Goal: Navigation & Orientation: Find specific page/section

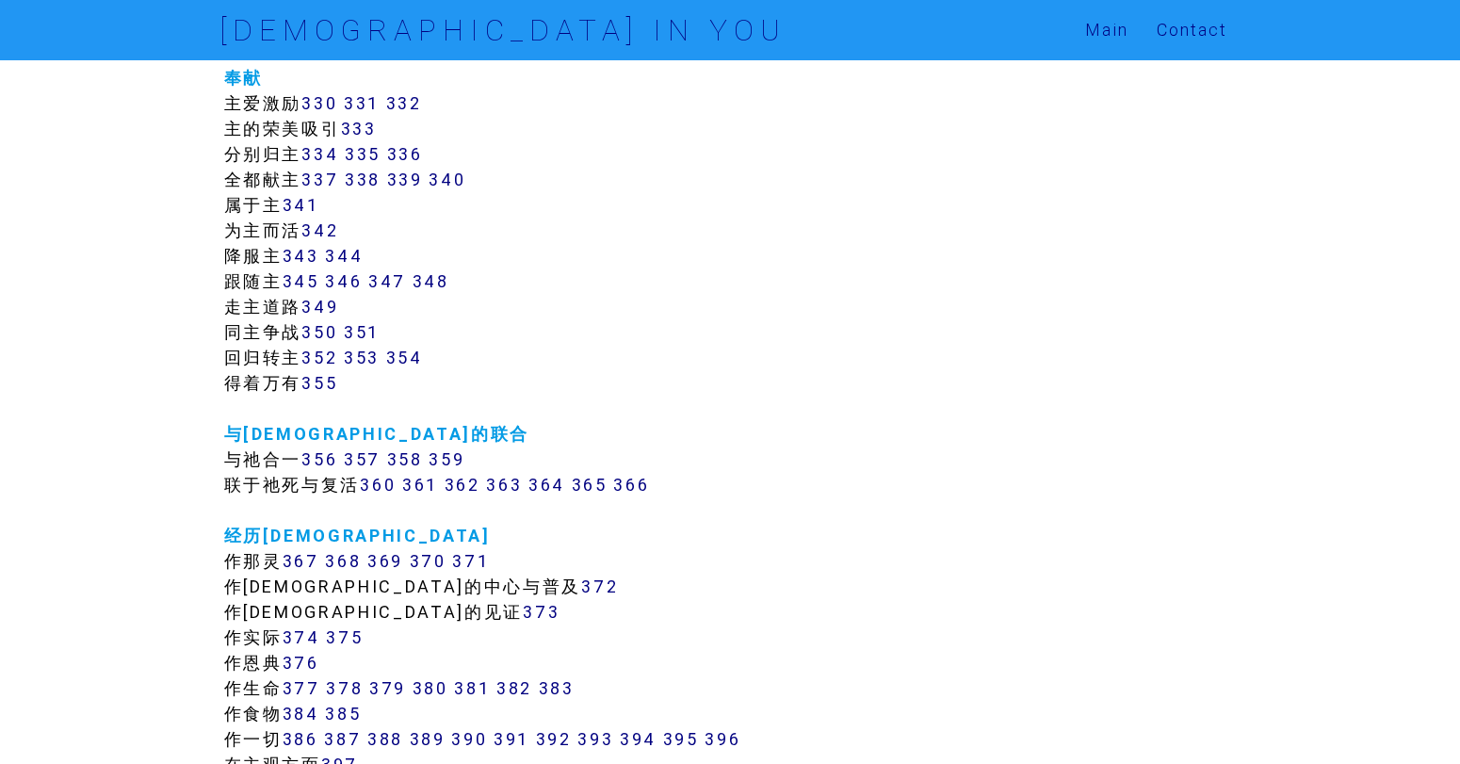
scroll to position [3296, 0]
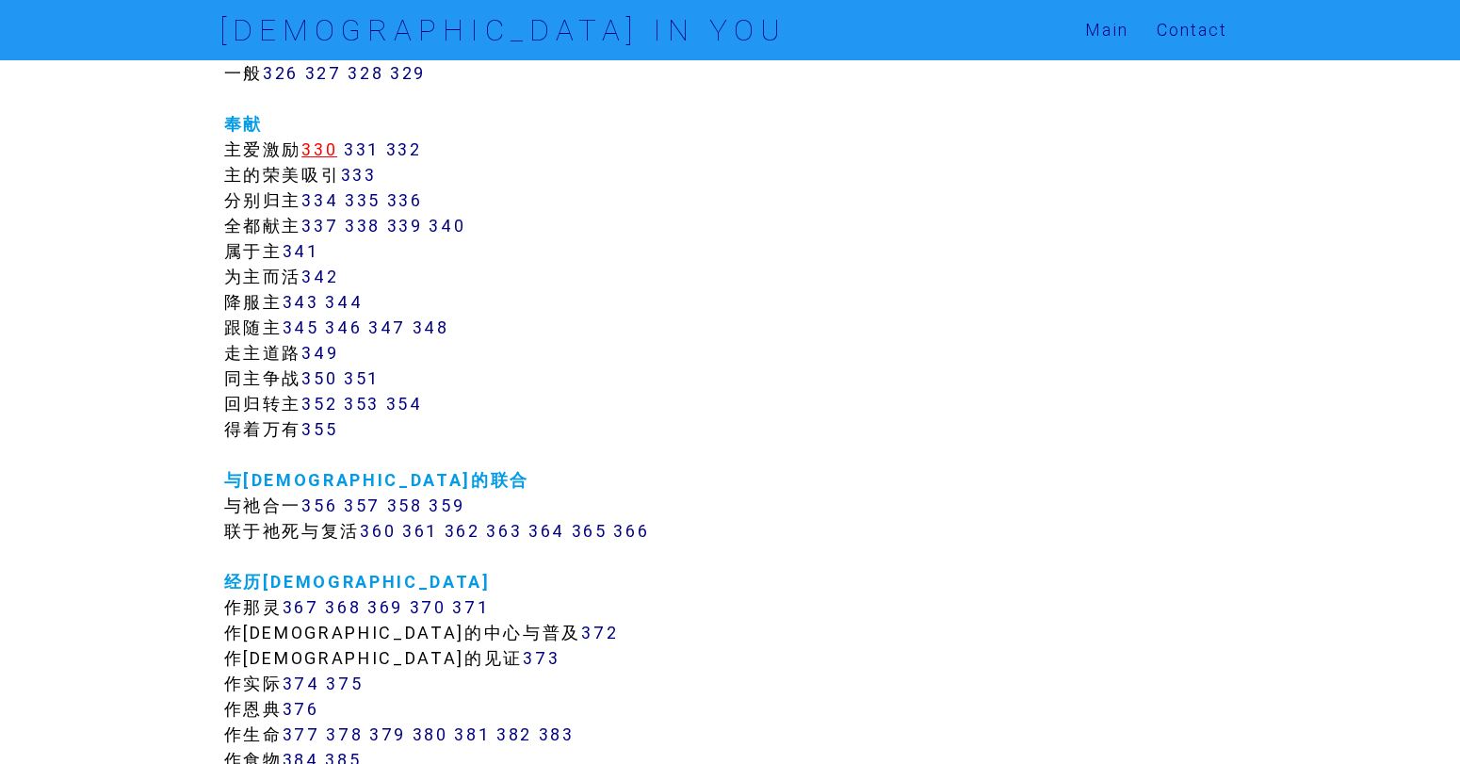
click at [337, 146] on link "330" at bounding box center [319, 149] width 36 height 22
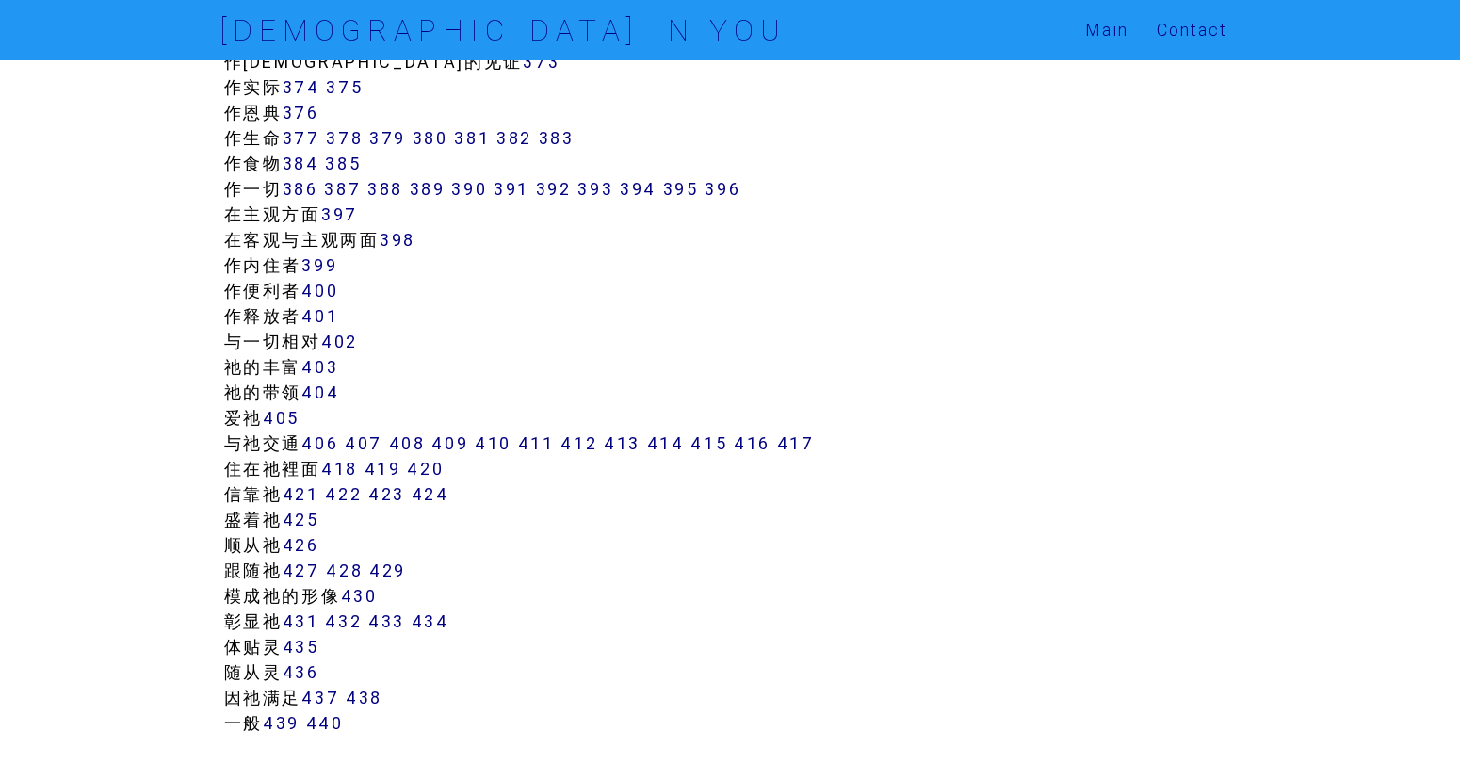
scroll to position [4144, 0]
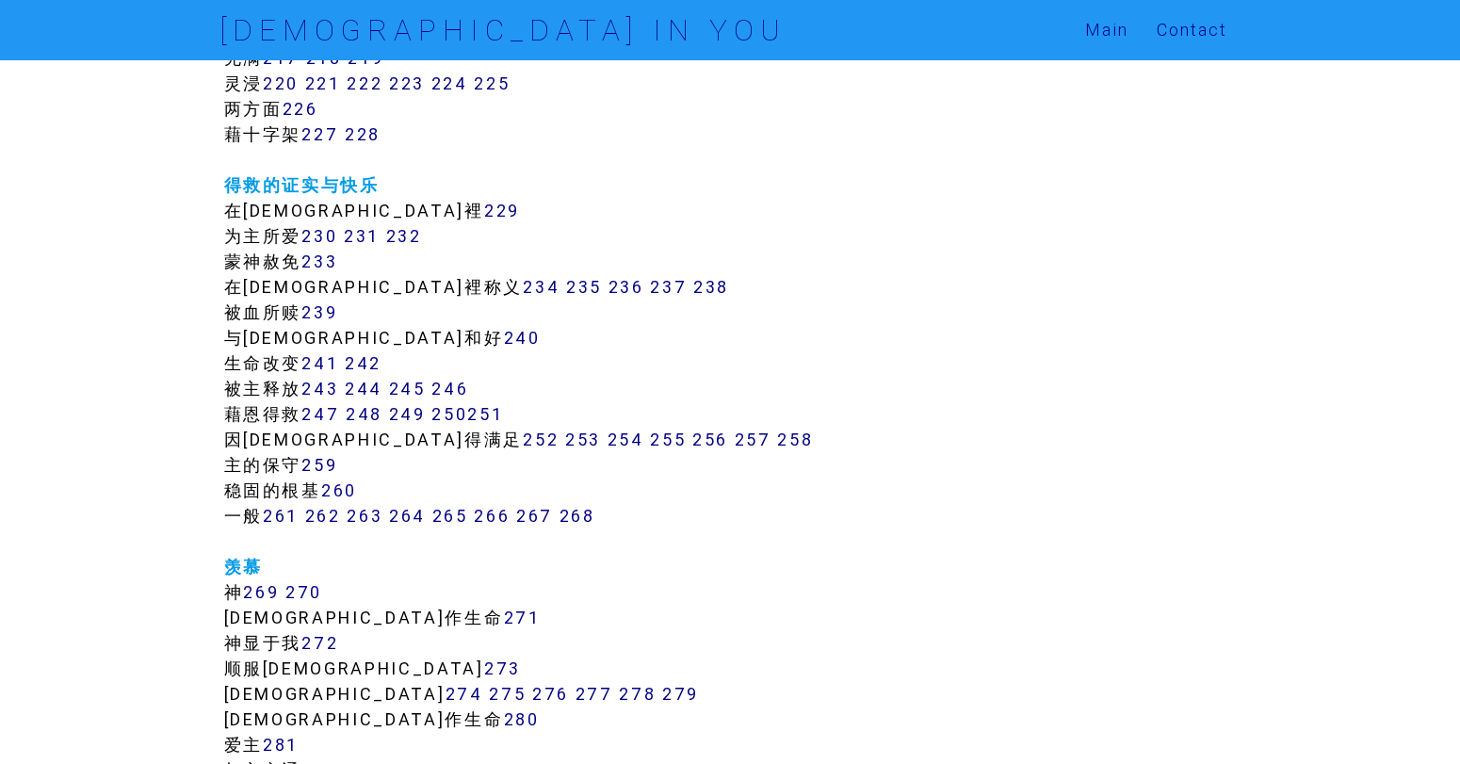
scroll to position [2004, 0]
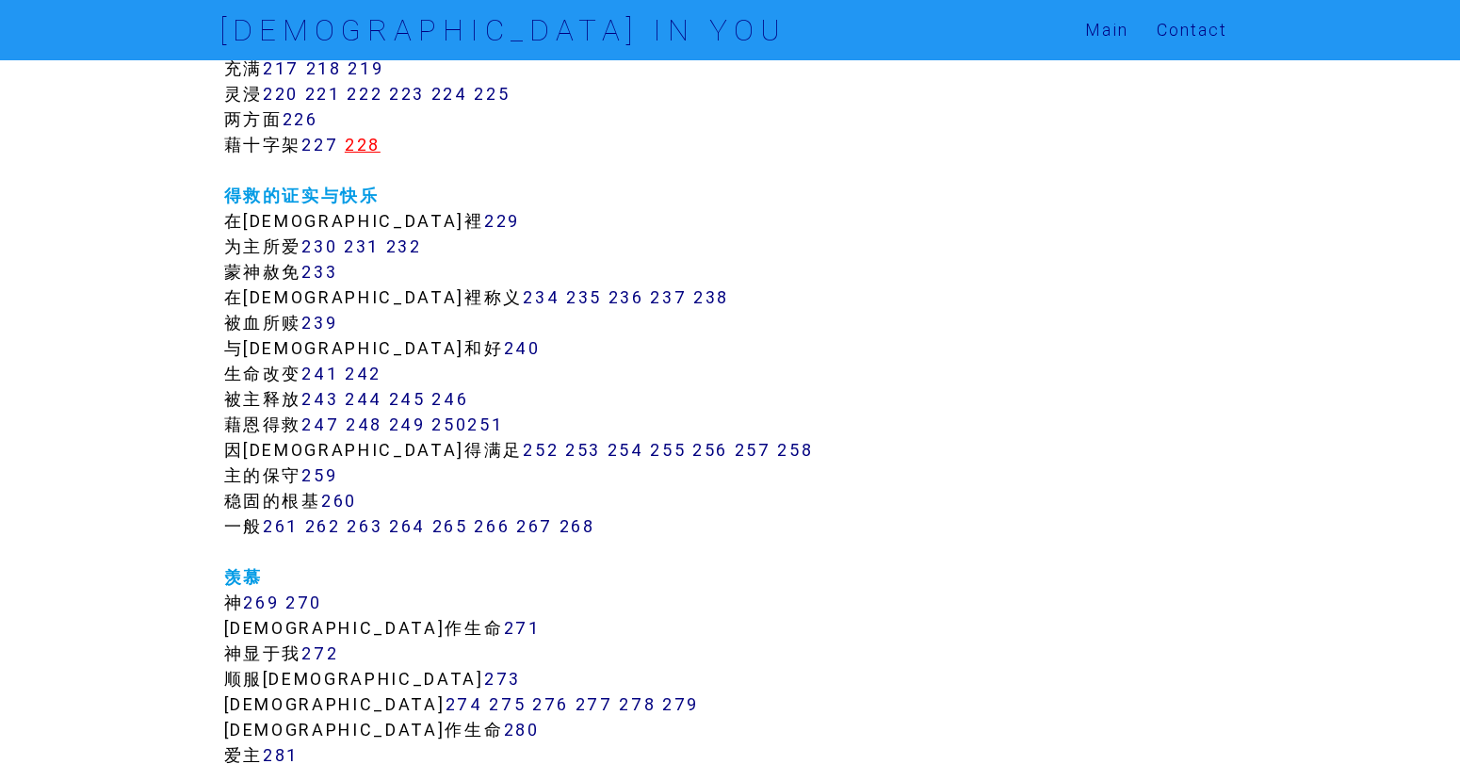
click at [357, 138] on link "228" at bounding box center [363, 145] width 36 height 22
